Goal: Task Accomplishment & Management: Complete application form

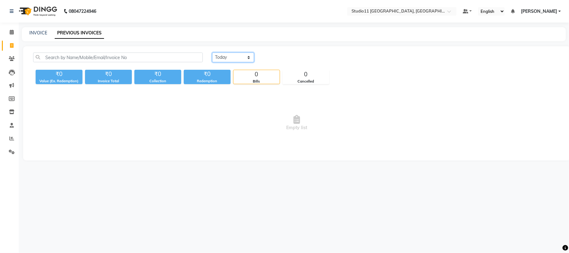
click at [226, 55] on select "[DATE] [DATE] Custom Range" at bounding box center [233, 57] width 42 height 10
select select "[DATE]"
click at [212, 52] on select "[DATE] [DATE] Custom Range" at bounding box center [233, 57] width 42 height 10
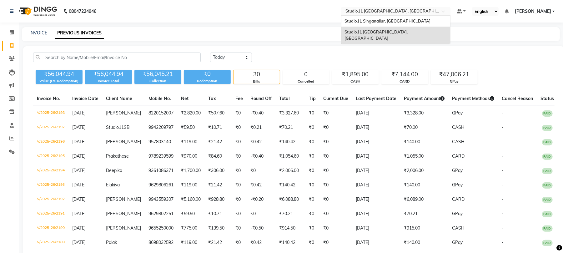
click at [426, 14] on input "text" at bounding box center [389, 12] width 91 height 6
click at [415, 25] on div "Studio11 Singanallur, [GEOGRAPHIC_DATA]" at bounding box center [395, 21] width 109 height 11
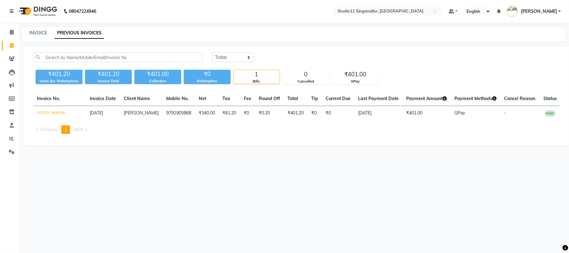
click at [236, 52] on div "[DATE] [DATE] Custom Range ₹401.20 Value (Ex. Redemption) ₹401.20 Invoice Total…" at bounding box center [296, 95] width 547 height 99
click at [236, 54] on select "[DATE] [DATE] Custom Range" at bounding box center [233, 57] width 42 height 10
select select "[DATE]"
click at [212, 52] on select "[DATE] [DATE] Custom Range" at bounding box center [233, 57] width 42 height 10
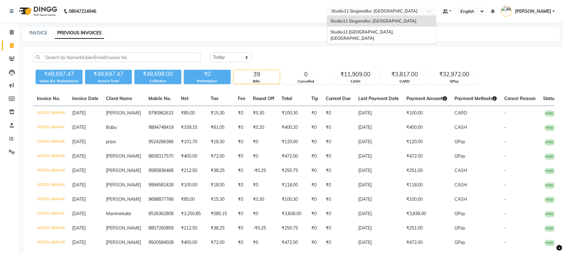
click at [381, 10] on input "text" at bounding box center [375, 12] width 91 height 6
click at [384, 36] on div "Studio11 [GEOGRAPHIC_DATA], [GEOGRAPHIC_DATA]" at bounding box center [381, 35] width 109 height 17
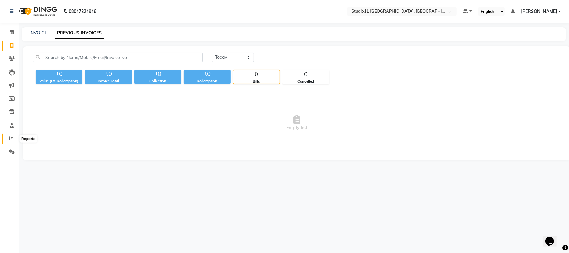
click at [10, 137] on icon at bounding box center [11, 138] width 5 height 5
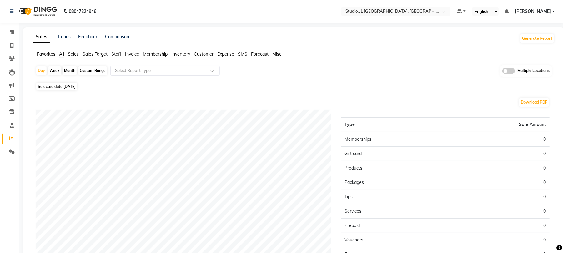
click at [117, 54] on span "Staff" at bounding box center [116, 54] width 10 height 6
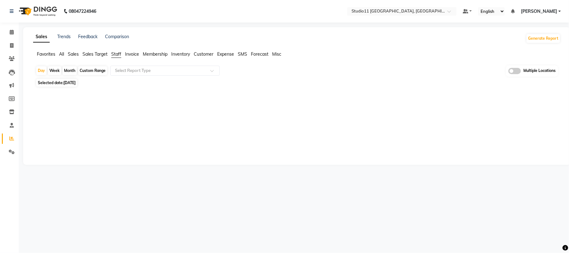
click at [73, 71] on div "Month" at bounding box center [69, 70] width 14 height 9
select select "9"
select select "2025"
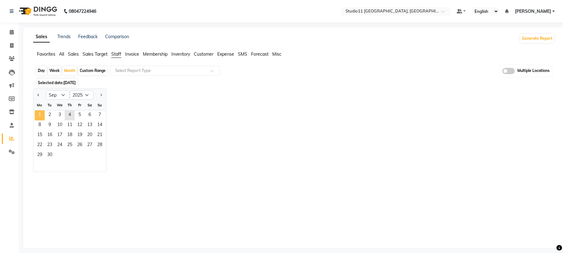
click at [37, 115] on span "1" at bounding box center [40, 115] width 10 height 10
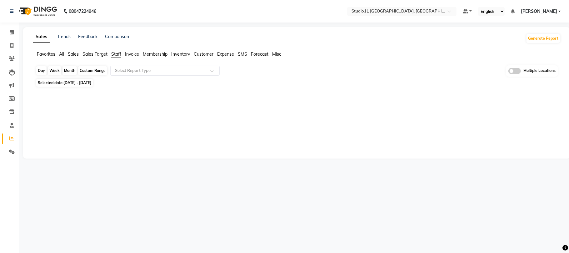
click at [69, 68] on div "Month" at bounding box center [69, 70] width 14 height 9
select select "9"
select select "2025"
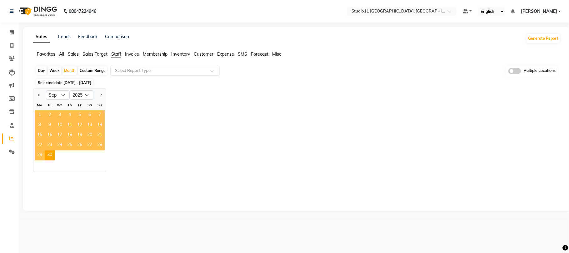
click at [43, 113] on span "1" at bounding box center [40, 115] width 10 height 10
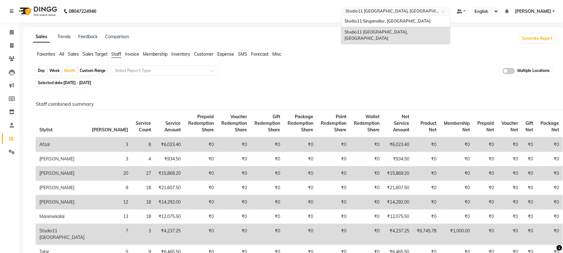
click at [415, 10] on input "text" at bounding box center [389, 12] width 91 height 6
click at [415, 19] on span "Studio11 Singanallur, [GEOGRAPHIC_DATA]" at bounding box center [387, 20] width 86 height 5
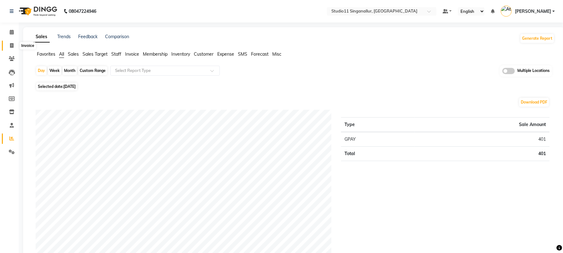
click at [14, 43] on span at bounding box center [11, 45] width 11 height 7
select select "service"
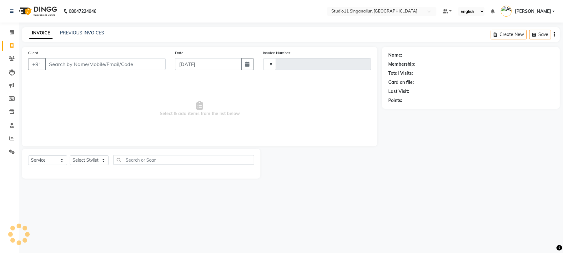
type input "4150"
select select "6616"
click at [89, 159] on select "Select Stylist" at bounding box center [89, 160] width 39 height 10
select select "51051"
click at [70, 155] on select "Select Stylist akbar Athira daniel Divya Haritha kowsalya krithika narmatha pan…" at bounding box center [89, 160] width 39 height 10
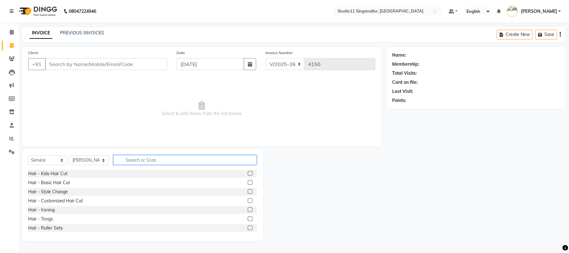
click at [158, 157] on input "text" at bounding box center [184, 160] width 143 height 10
type input "hair cut"
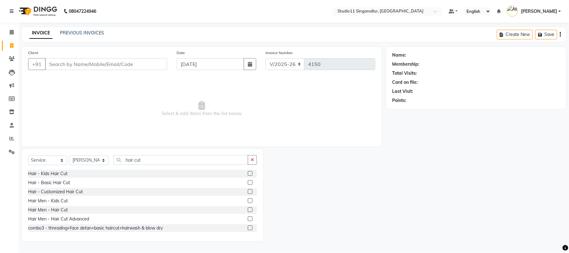
drag, startPoint x: 243, startPoint y: 209, endPoint x: 232, endPoint y: 207, distance: 11.4
click at [248, 209] on label at bounding box center [250, 209] width 5 height 5
click at [248, 209] on input "checkbox" at bounding box center [250, 210] width 4 height 4
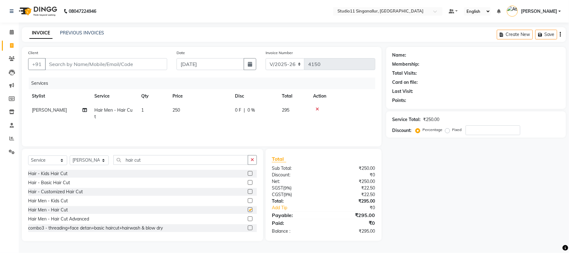
checkbox input "false"
click at [150, 155] on div "Select Service Product Membership Package Voucher Prepaid Gift Card Select Styl…" at bounding box center [142, 195] width 241 height 92
click at [151, 166] on div "Select Service Product Membership Package Voucher Prepaid Gift Card Select Styl…" at bounding box center [142, 162] width 229 height 15
click at [161, 161] on input "hair cut" at bounding box center [180, 160] width 135 height 10
type input "h"
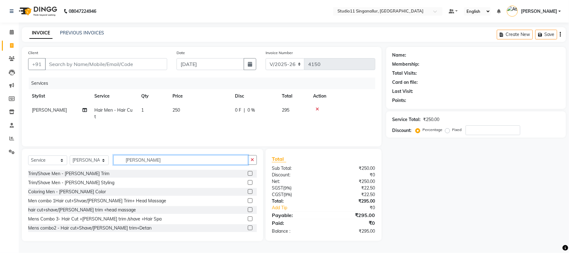
type input "beard"
click at [248, 172] on label at bounding box center [250, 173] width 5 height 5
click at [248, 172] on input "checkbox" at bounding box center [250, 174] width 4 height 4
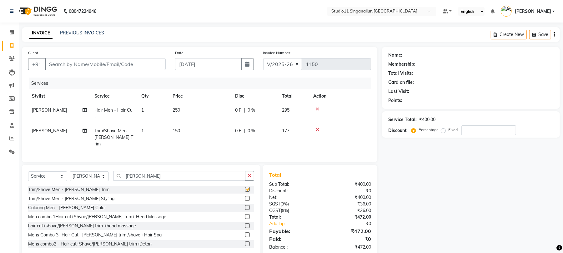
checkbox input "false"
click at [84, 59] on input "Client" at bounding box center [105, 64] width 121 height 12
type input "8"
type input "0"
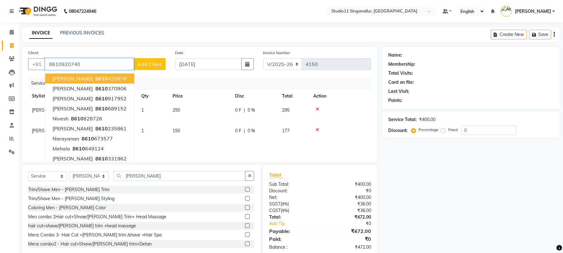
type input "8610920740"
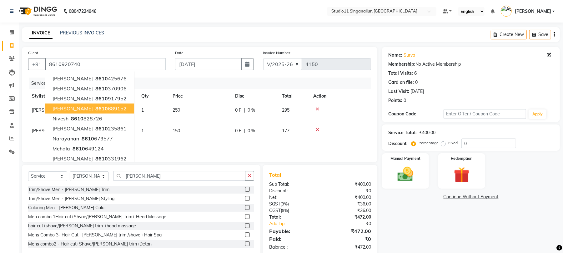
click at [360, 127] on div at bounding box center [340, 129] width 54 height 4
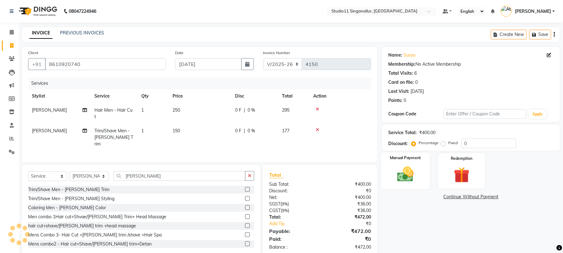
click at [406, 180] on img at bounding box center [405, 174] width 27 height 19
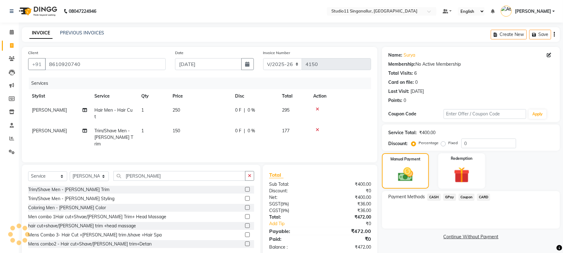
click at [482, 201] on span "CARD" at bounding box center [483, 196] width 13 height 7
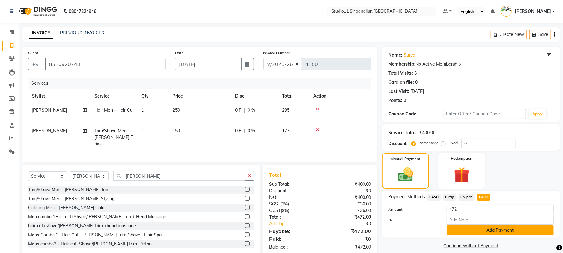
click at [478, 230] on button "Add Payment" at bounding box center [499, 230] width 107 height 10
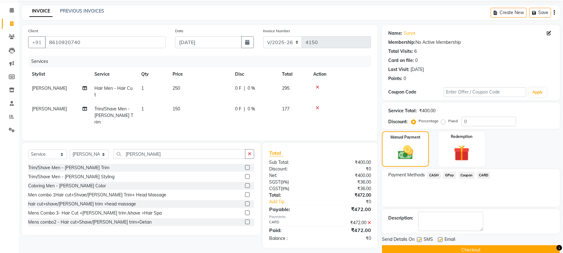
scroll to position [34, 0]
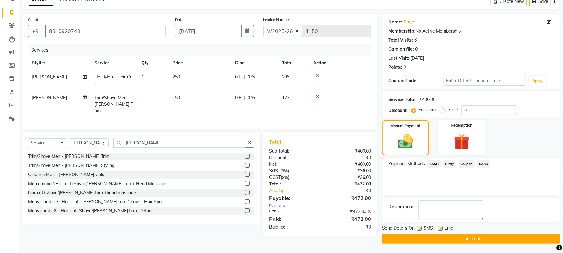
click at [420, 228] on label at bounding box center [419, 228] width 5 height 5
click at [420, 228] on input "checkbox" at bounding box center [419, 228] width 4 height 4
checkbox input "false"
click at [442, 227] on label at bounding box center [440, 228] width 5 height 5
click at [442, 227] on input "checkbox" at bounding box center [440, 228] width 4 height 4
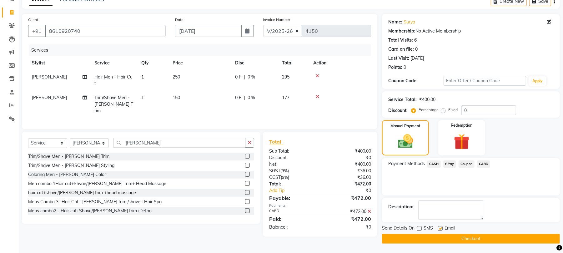
checkbox input "false"
click at [446, 239] on button "Checkout" at bounding box center [471, 239] width 178 height 10
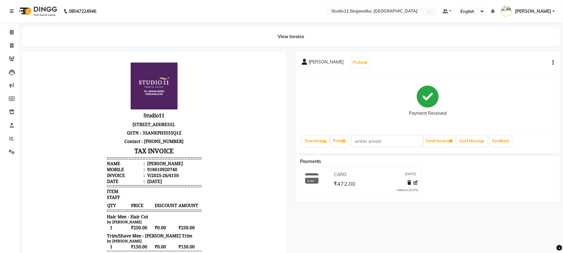
click at [491, 247] on div "surya Prebook Payment Received Download Print Email Invoice Send Message Feedba…" at bounding box center [428, 170] width 274 height 239
click at [491, 248] on div "surya Prebook Payment Received Download Print Email Invoice Send Message Feedba…" at bounding box center [428, 170] width 274 height 239
click at [7, 42] on span at bounding box center [11, 45] width 11 height 7
select select "6616"
select select "service"
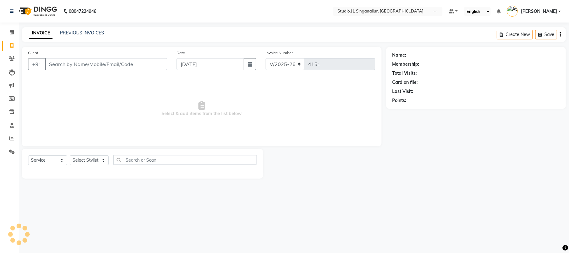
click at [43, 34] on link "INVOICE" at bounding box center [40, 32] width 23 height 11
click at [88, 34] on link "PREVIOUS INVOICES" at bounding box center [82, 33] width 44 height 6
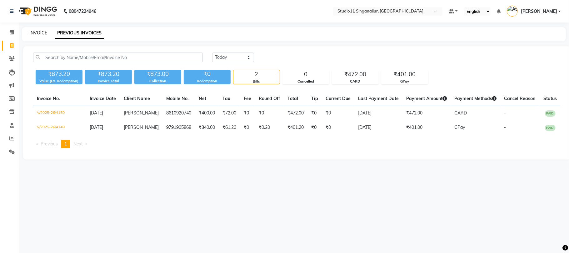
click at [39, 33] on link "INVOICE" at bounding box center [38, 33] width 18 height 6
select select "service"
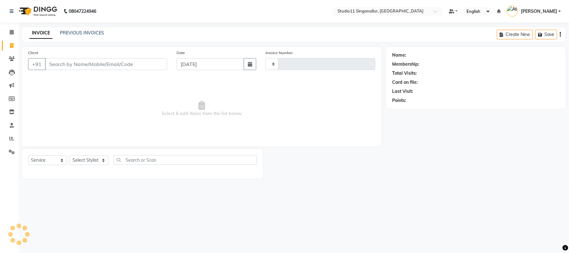
type input "4151"
select select "6616"
click at [79, 65] on input "Client" at bounding box center [106, 64] width 122 height 12
click at [103, 158] on select "Select Stylist akbar Athira daniel Divya Haritha kowsalya krithika narmatha pan…" at bounding box center [89, 160] width 39 height 10
select select "70620"
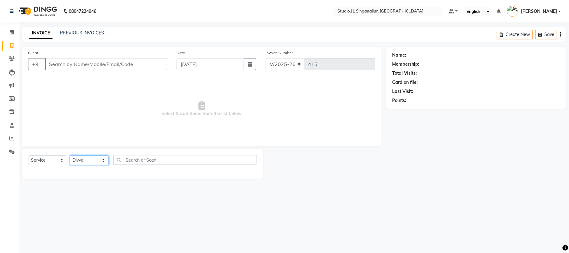
click at [70, 155] on select "Select Stylist akbar Athira daniel Divya Haritha kowsalya krithika narmatha pan…" at bounding box center [89, 160] width 39 height 10
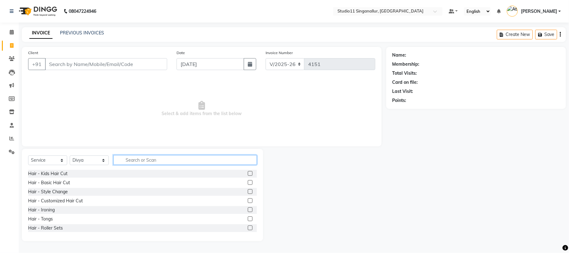
click at [136, 159] on input "text" at bounding box center [184, 160] width 143 height 10
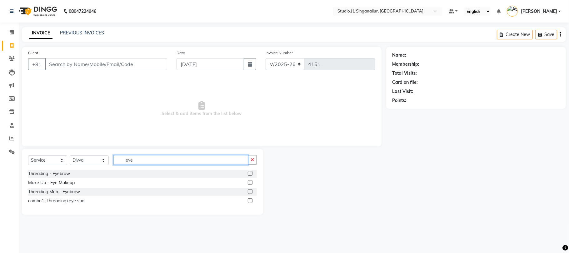
type input "eye"
click at [132, 172] on div "Threading - Eyebrow" at bounding box center [142, 174] width 229 height 8
click at [249, 175] on label at bounding box center [250, 173] width 5 height 5
click at [249, 175] on input "checkbox" at bounding box center [250, 174] width 4 height 4
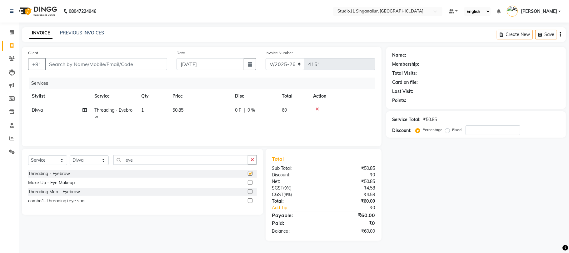
checkbox input "false"
click at [155, 66] on input "Client" at bounding box center [106, 64] width 122 height 12
type input "8"
type input "0"
type input "8220196809"
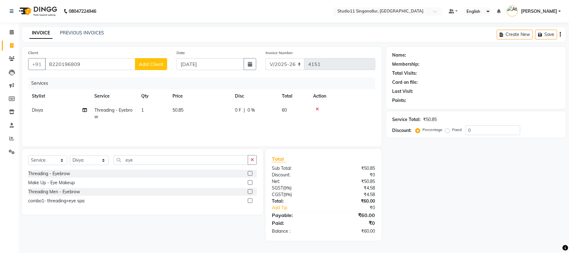
click at [149, 64] on span "Add Client" at bounding box center [151, 64] width 25 height 6
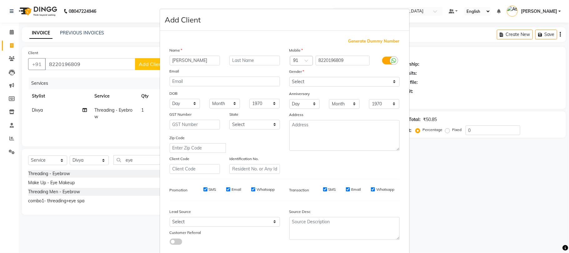
type input "lavanya"
click at [315, 84] on select "Select Male Female Other Prefer Not To Say" at bounding box center [344, 82] width 110 height 10
select select "female"
click at [289, 77] on select "Select Male Female Other Prefer Not To Say" at bounding box center [344, 82] width 110 height 10
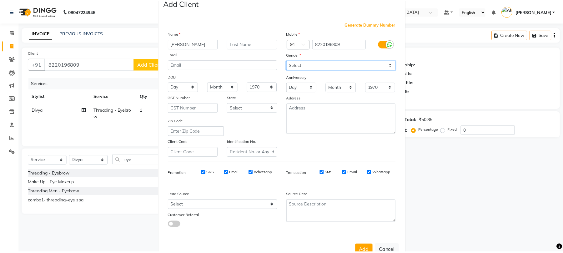
scroll to position [34, 0]
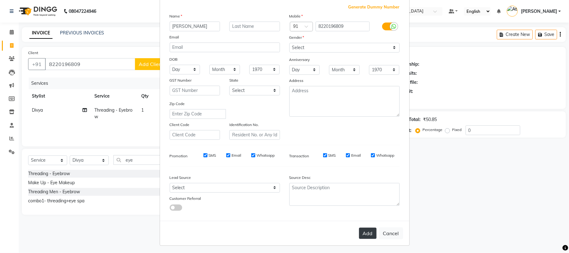
click at [359, 232] on button "Add" at bounding box center [367, 232] width 17 height 11
select select
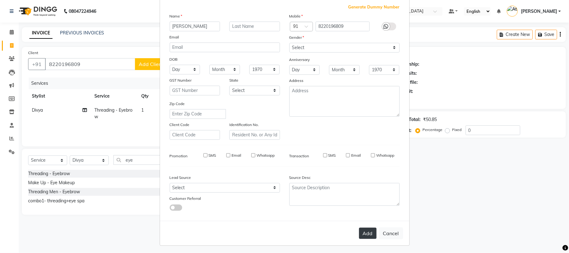
select select
checkbox input "false"
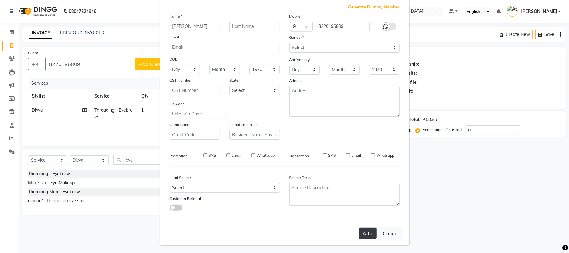
checkbox input "false"
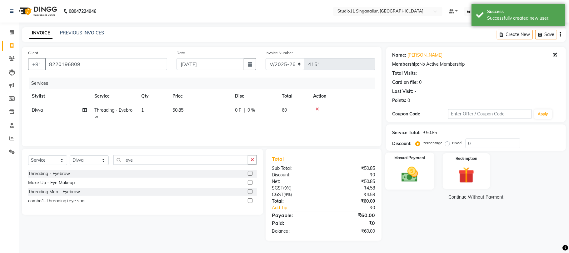
click at [410, 177] on img at bounding box center [409, 174] width 27 height 19
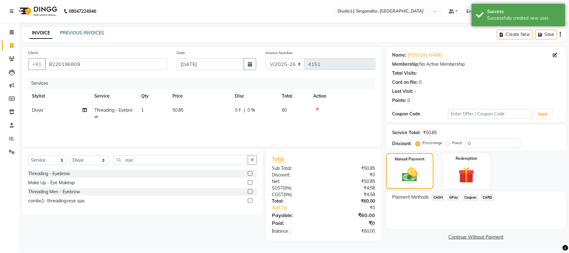
click at [454, 198] on span "GPay" at bounding box center [453, 197] width 13 height 7
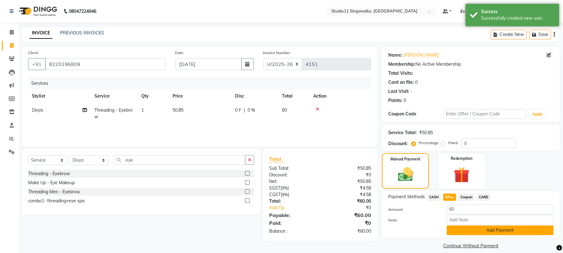
click at [464, 229] on button "Add Payment" at bounding box center [499, 230] width 107 height 10
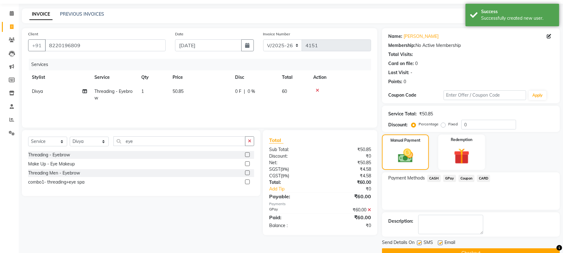
scroll to position [34, 0]
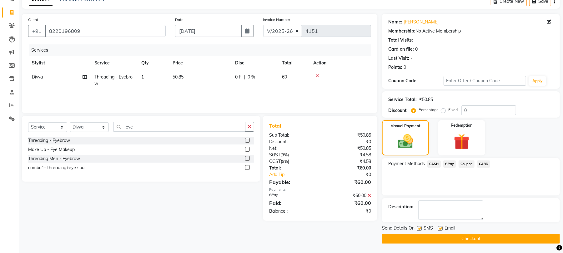
click at [433, 238] on button "Checkout" at bounding box center [471, 239] width 178 height 10
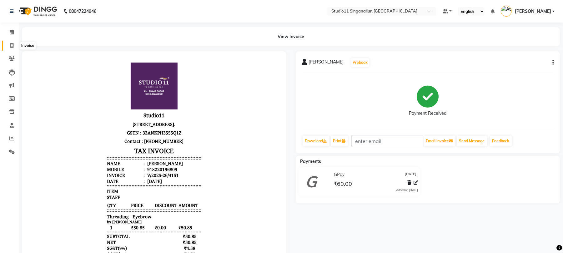
click at [14, 42] on span at bounding box center [11, 45] width 11 height 7
select select "6616"
select select "service"
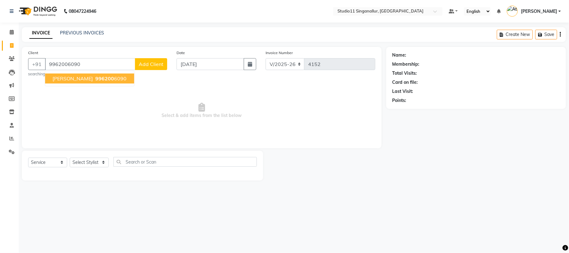
type input "9962006090"
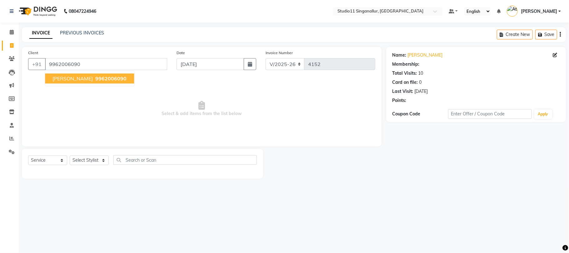
select select "1: Object"
click at [99, 162] on select "Select Stylist akbar Athira daniel Divya Haritha kowsalya krithika narmatha pan…" at bounding box center [89, 160] width 39 height 10
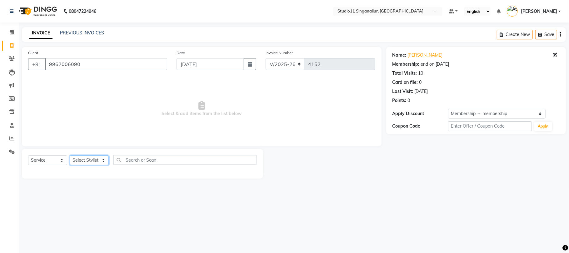
select select "51156"
click at [70, 155] on select "Select Stylist akbar Athira daniel Divya Haritha kowsalya krithika narmatha pan…" at bounding box center [89, 160] width 39 height 10
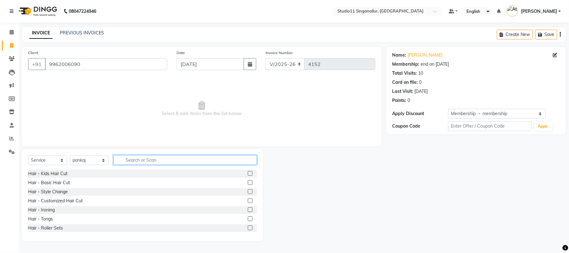
click at [195, 158] on input "text" at bounding box center [184, 160] width 143 height 10
type input "hair cut"
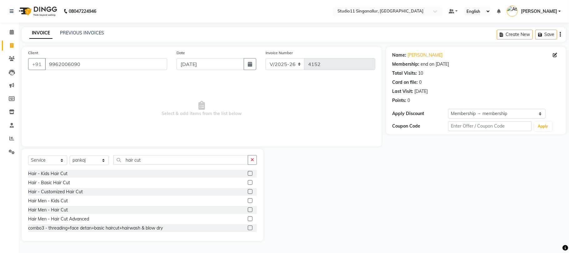
click at [248, 210] on label at bounding box center [250, 209] width 5 height 5
click at [248, 210] on input "checkbox" at bounding box center [250, 210] width 4 height 4
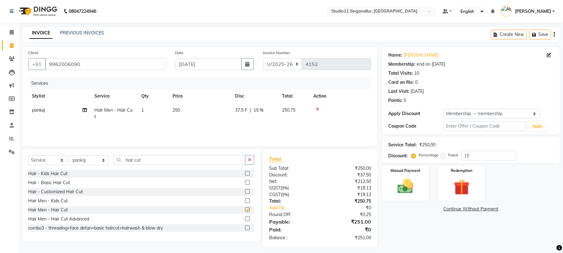
checkbox input "false"
click at [492, 154] on input "15" at bounding box center [488, 156] width 55 height 10
type input "1"
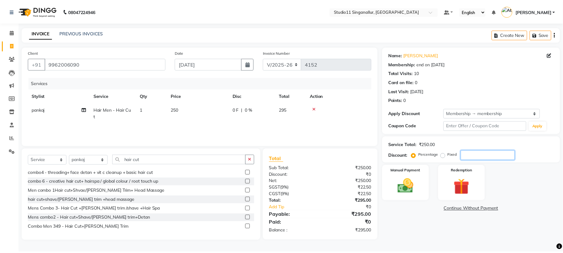
scroll to position [22, 0]
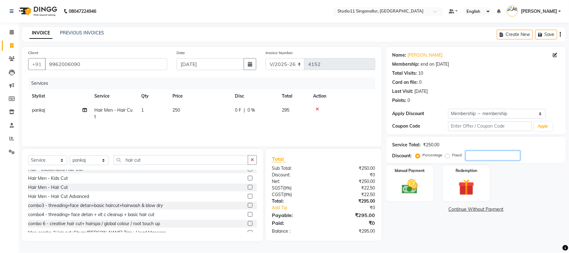
click at [491, 158] on input "number" at bounding box center [492, 156] width 55 height 10
click at [469, 154] on input "number" at bounding box center [492, 156] width 55 height 10
type input "15"
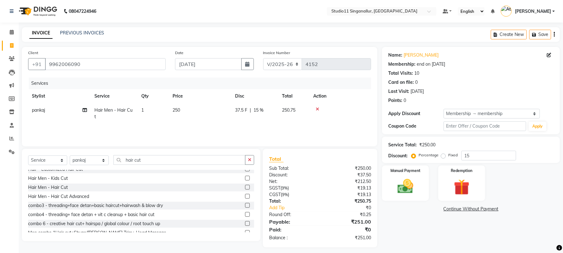
click at [371, 123] on div "Client +91 9962006090 Date 04-09-2025 Invoice Number V/2025 V/2025-26 4152 Serv…" at bounding box center [199, 96] width 355 height 99
click at [398, 178] on img at bounding box center [405, 186] width 27 height 19
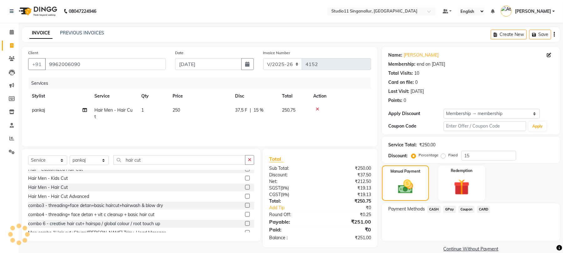
click at [429, 207] on span "CASH" at bounding box center [433, 209] width 13 height 7
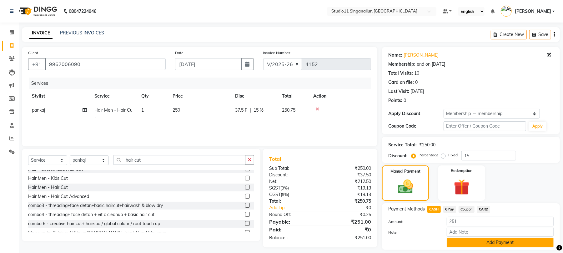
click at [482, 243] on button "Add Payment" at bounding box center [499, 242] width 107 height 10
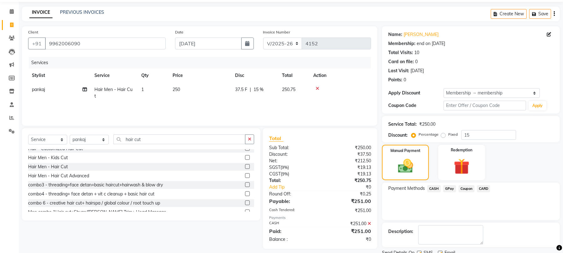
scroll to position [42, 0]
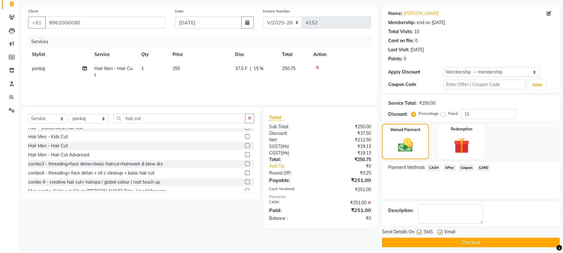
click at [482, 245] on button "Checkout" at bounding box center [471, 242] width 178 height 10
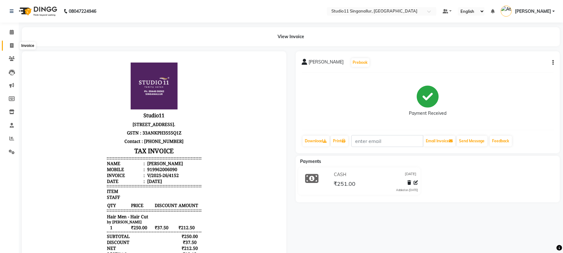
click at [11, 44] on icon at bounding box center [11, 45] width 3 height 5
select select "service"
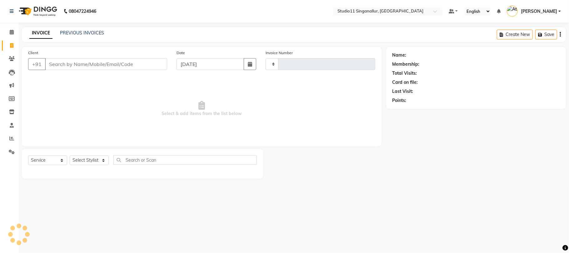
type input "4153"
select select "6616"
